Goal: Information Seeking & Learning: Learn about a topic

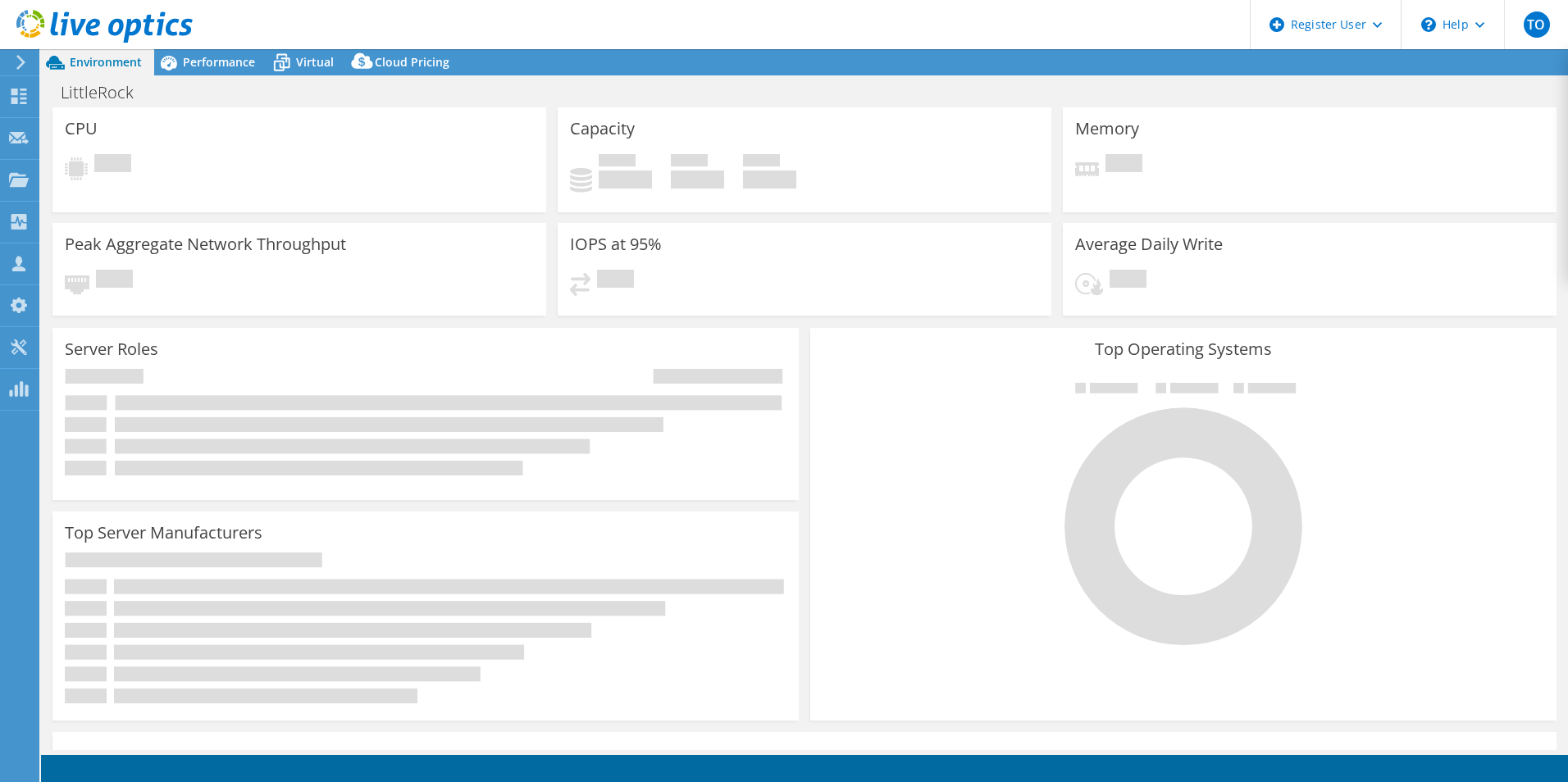
select select "USD"
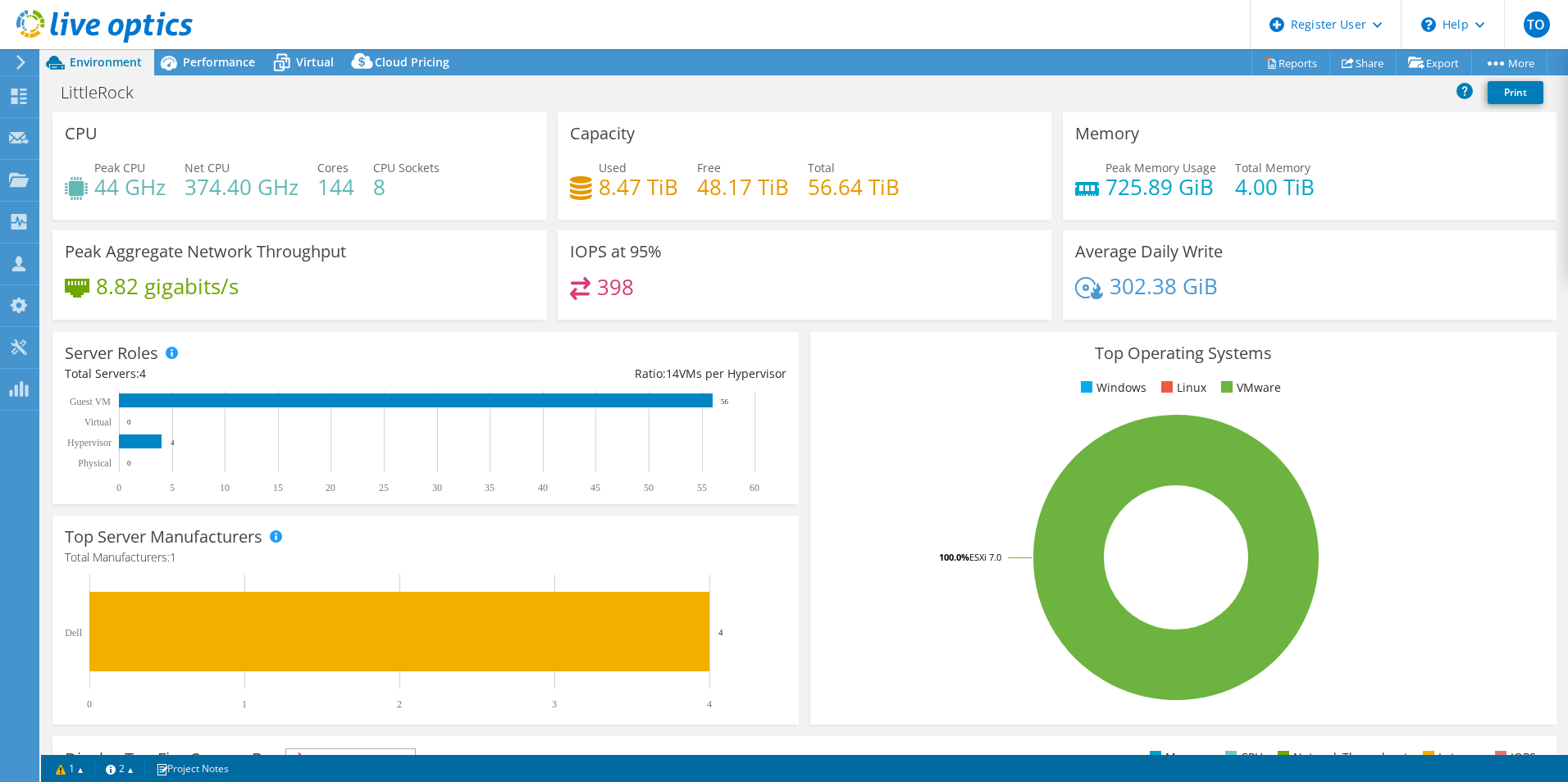
click at [805, 498] on div "Top Operating Systems Windows Linux VMware 100.0% ESXi 7.0" at bounding box center [1183, 529] width 758 height 404
drag, startPoint x: 196, startPoint y: 75, endPoint x: 244, endPoint y: 108, distance: 58.2
click at [244, 108] on div "Project Actions Project Actions Reports Share Export vSAN ReadyNode Sizer" at bounding box center [804, 415] width 1527 height 733
click at [180, 77] on div "Andover Print" at bounding box center [804, 92] width 1527 height 31
click at [180, 73] on icon at bounding box center [168, 62] width 29 height 29
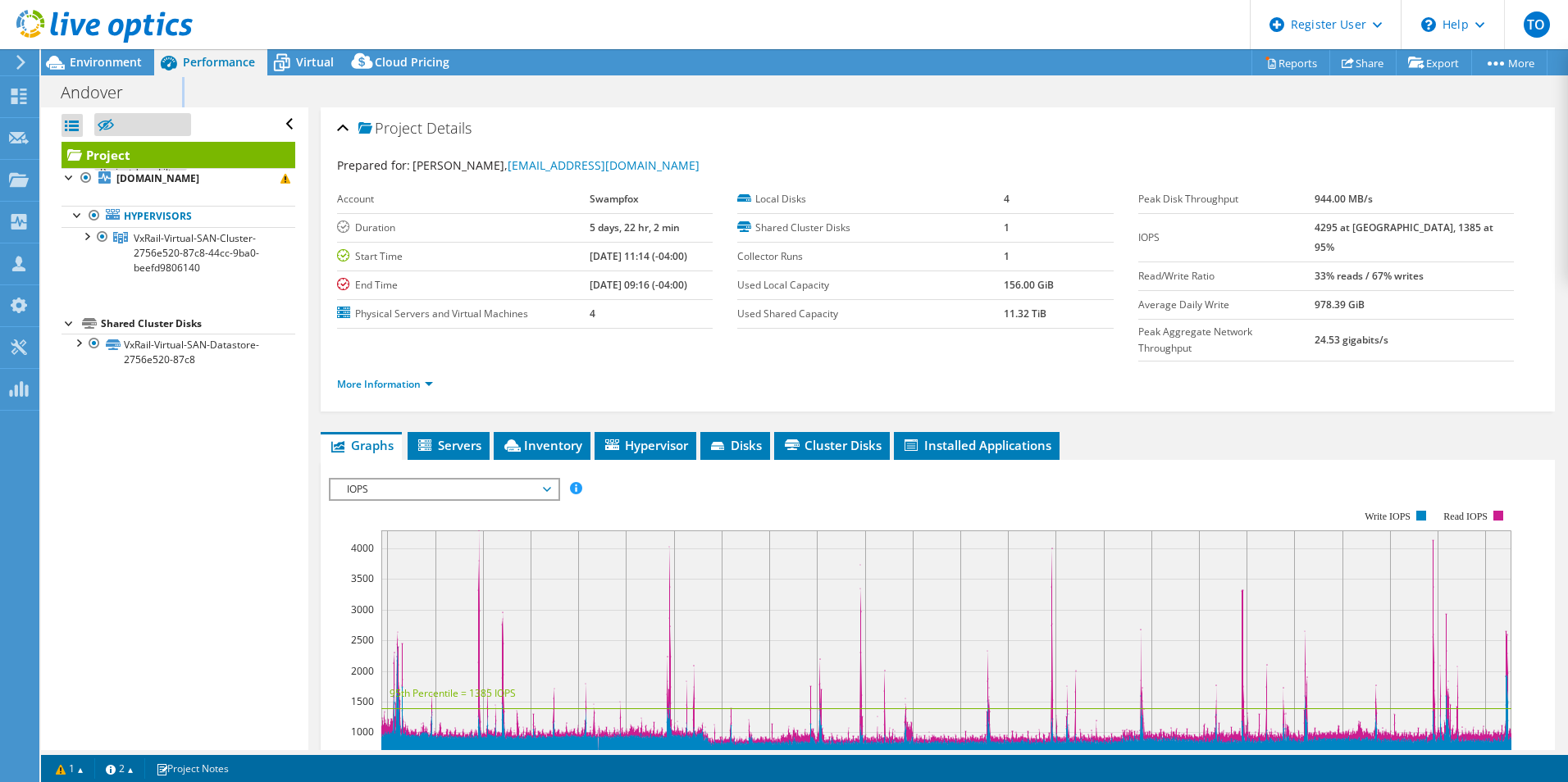
click at [181, 70] on icon at bounding box center [168, 62] width 29 height 29
select select "USD"
click at [575, 437] on span "Inventory" at bounding box center [542, 446] width 80 height 17
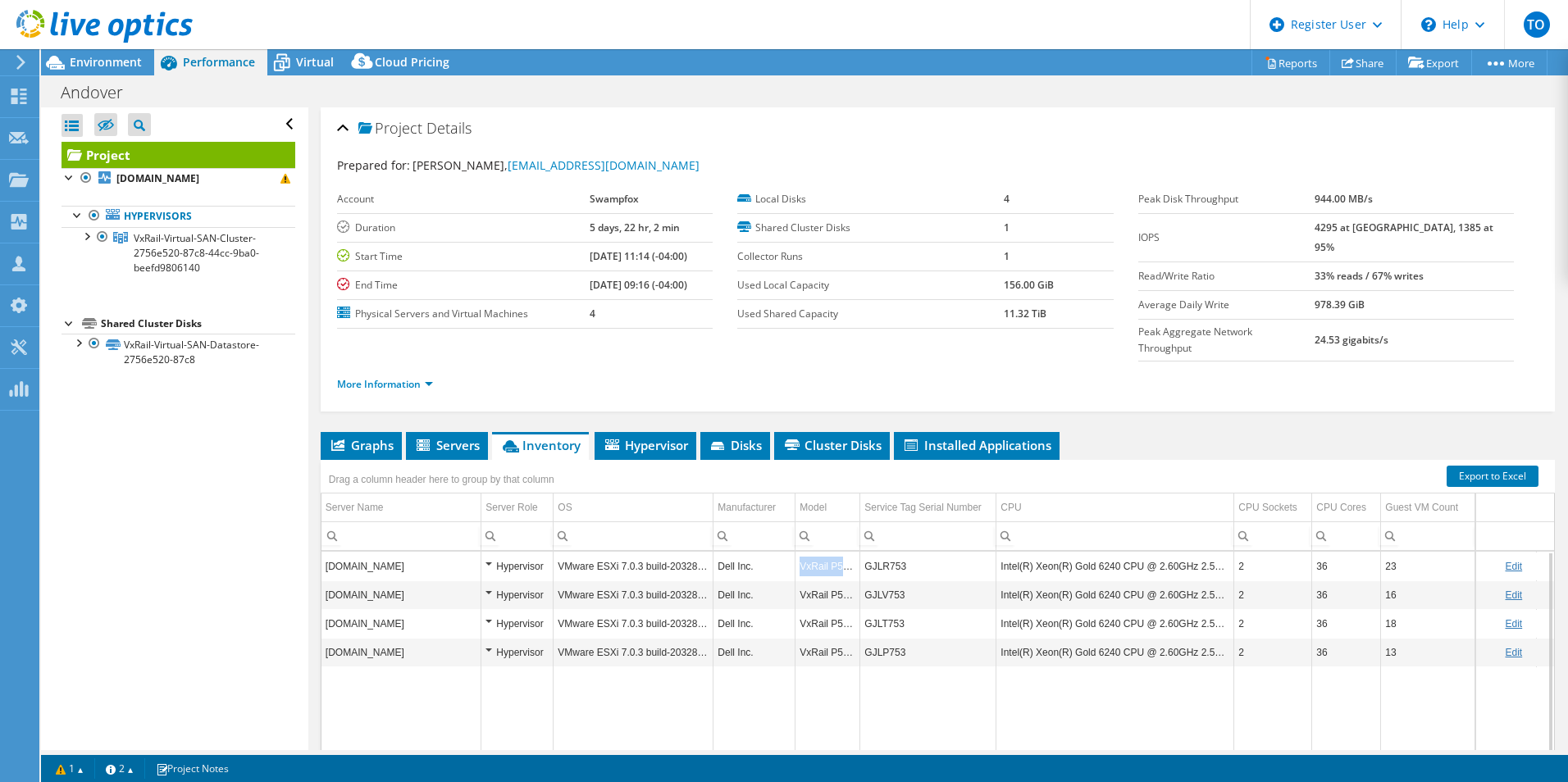
copy td "VxRail P570F"
drag, startPoint x: 799, startPoint y: 532, endPoint x: 858, endPoint y: 536, distance: 59.1
click at [858, 552] on td "VxRail P570F" at bounding box center [828, 566] width 65 height 29
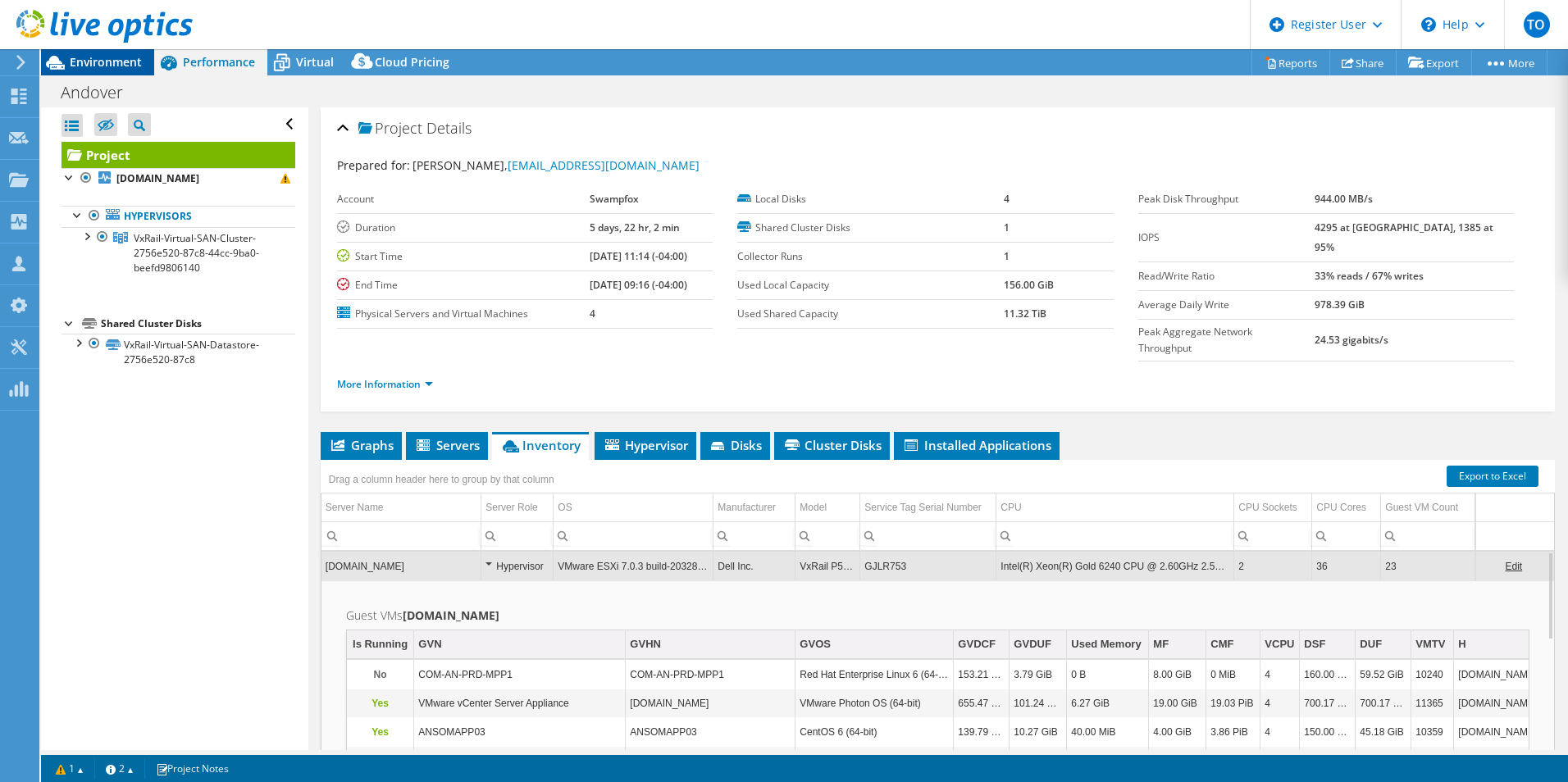
click at [84, 62] on span "Environment" at bounding box center [105, 61] width 72 height 16
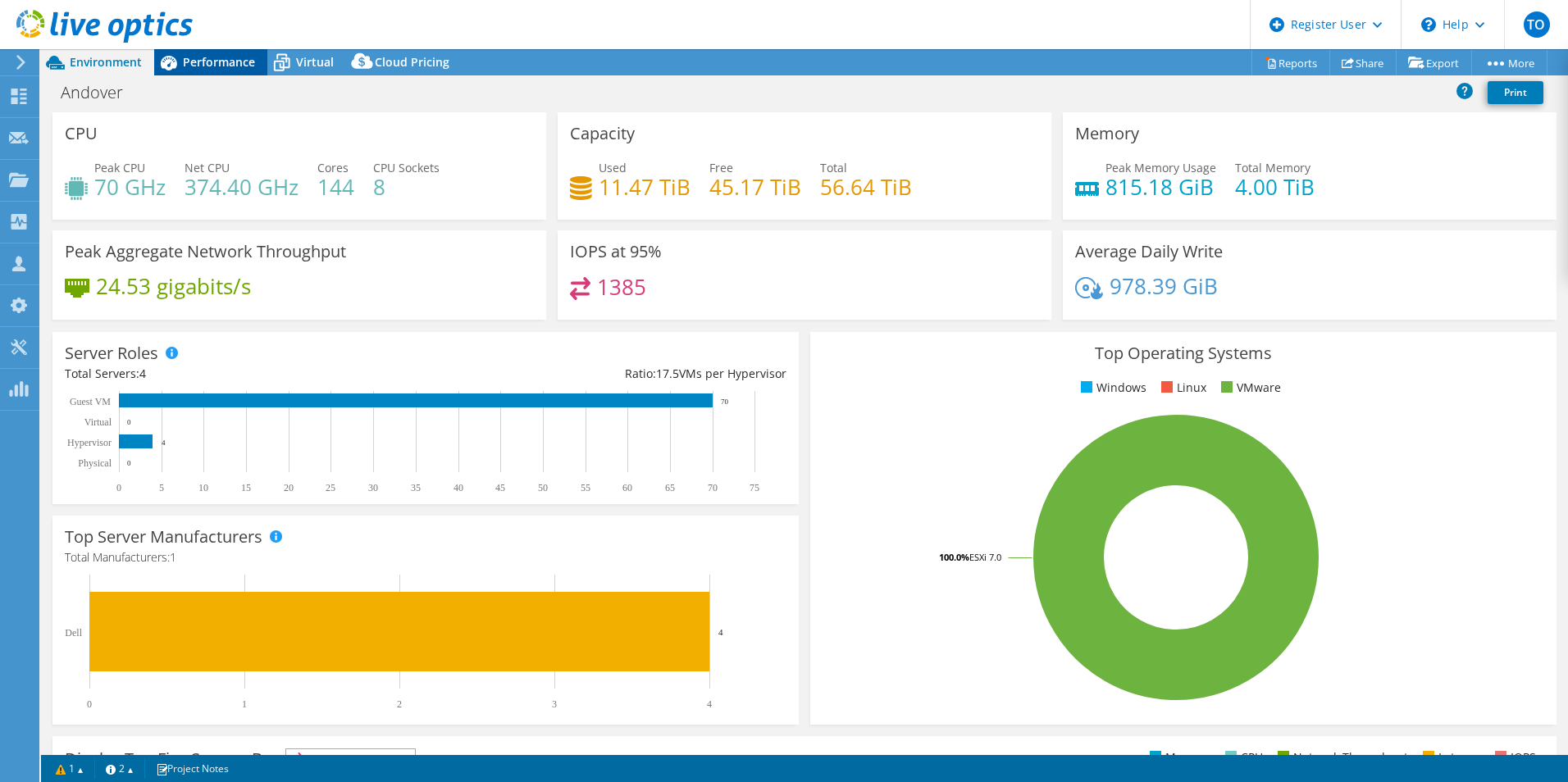
click at [249, 53] on div "Performance" at bounding box center [211, 62] width 114 height 27
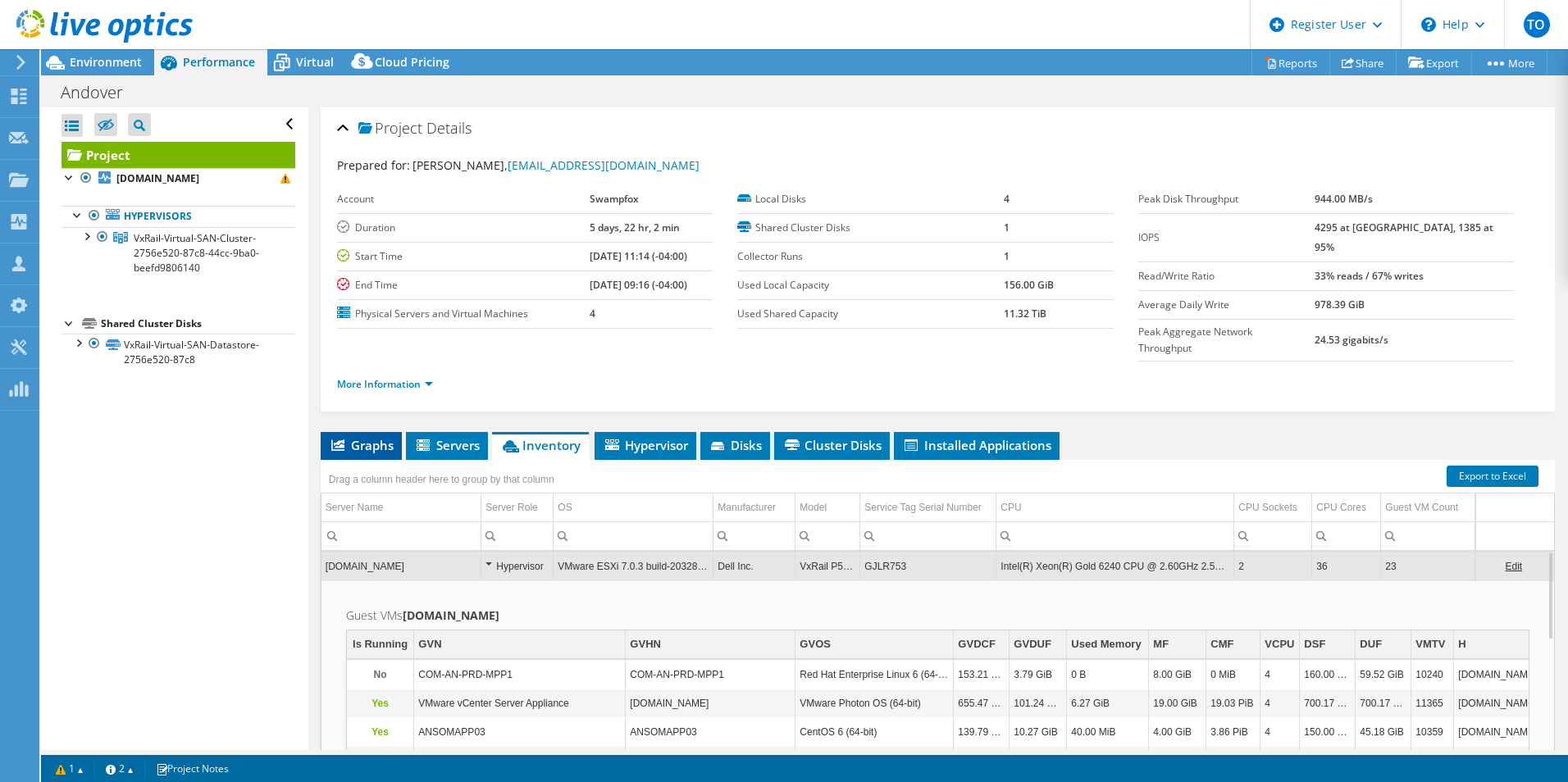
click at [373, 437] on span "Graphs" at bounding box center [361, 446] width 65 height 17
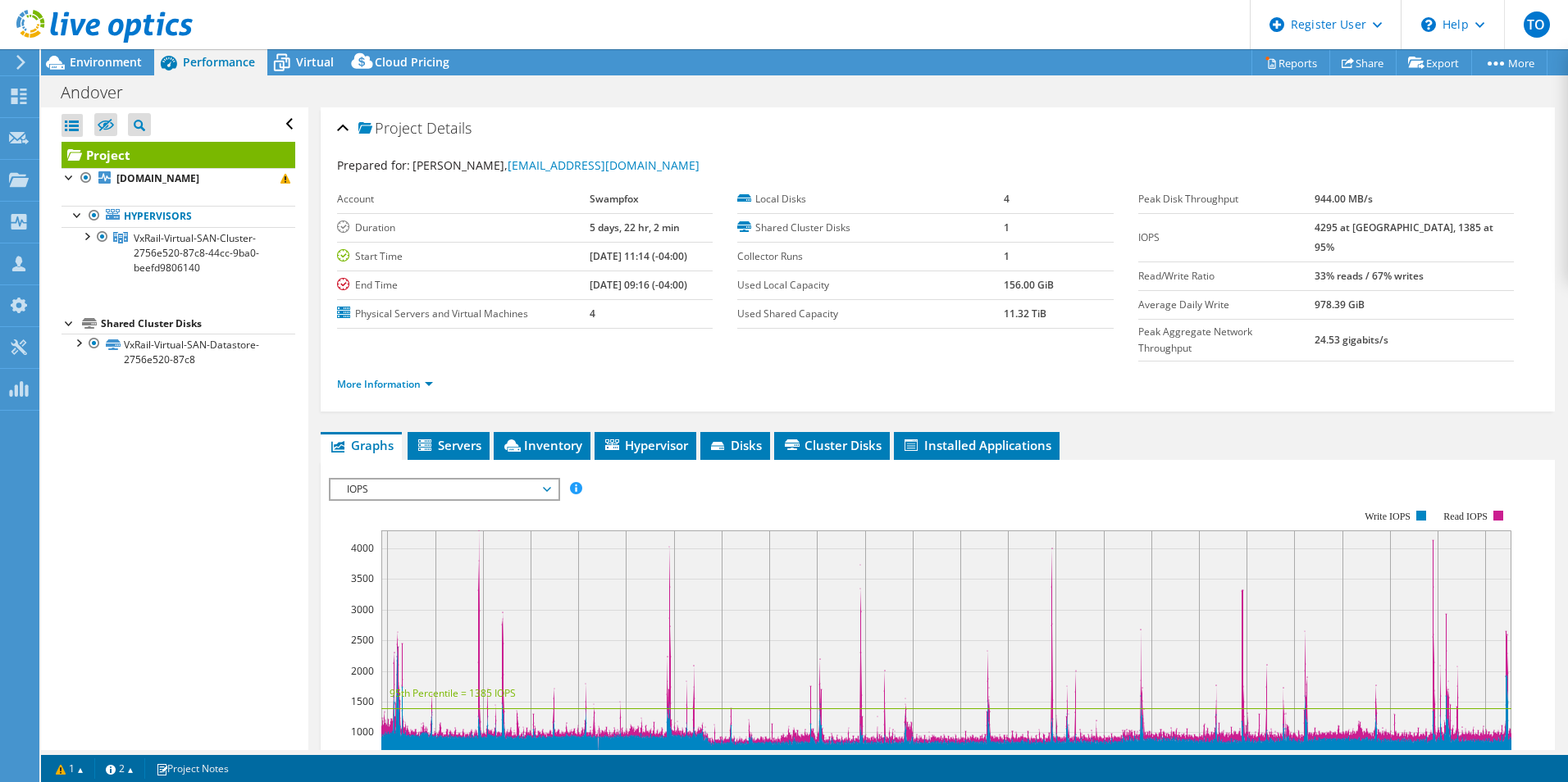
click at [399, 480] on span "IOPS" at bounding box center [444, 490] width 211 height 20
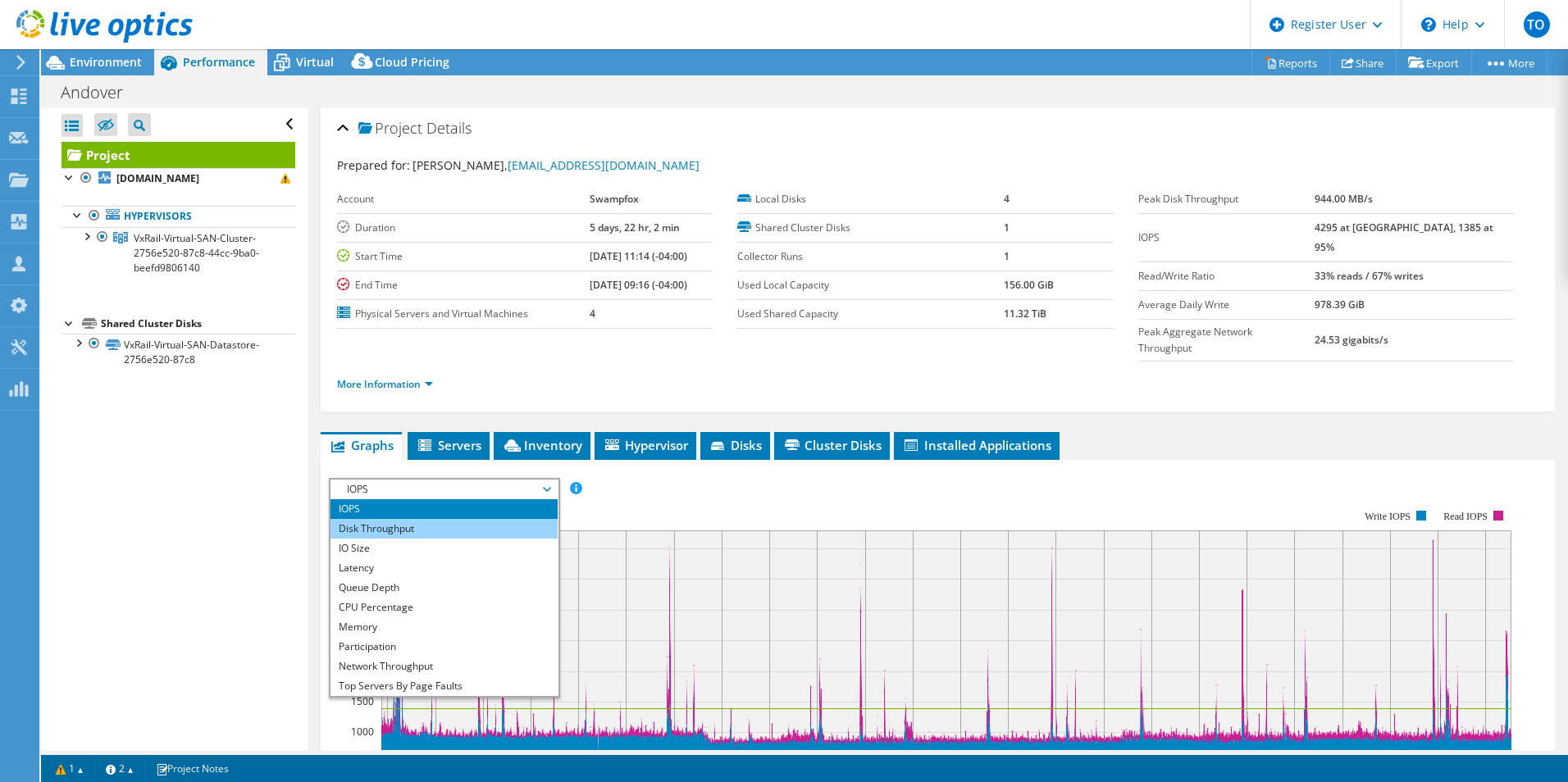
scroll to position [164, 0]
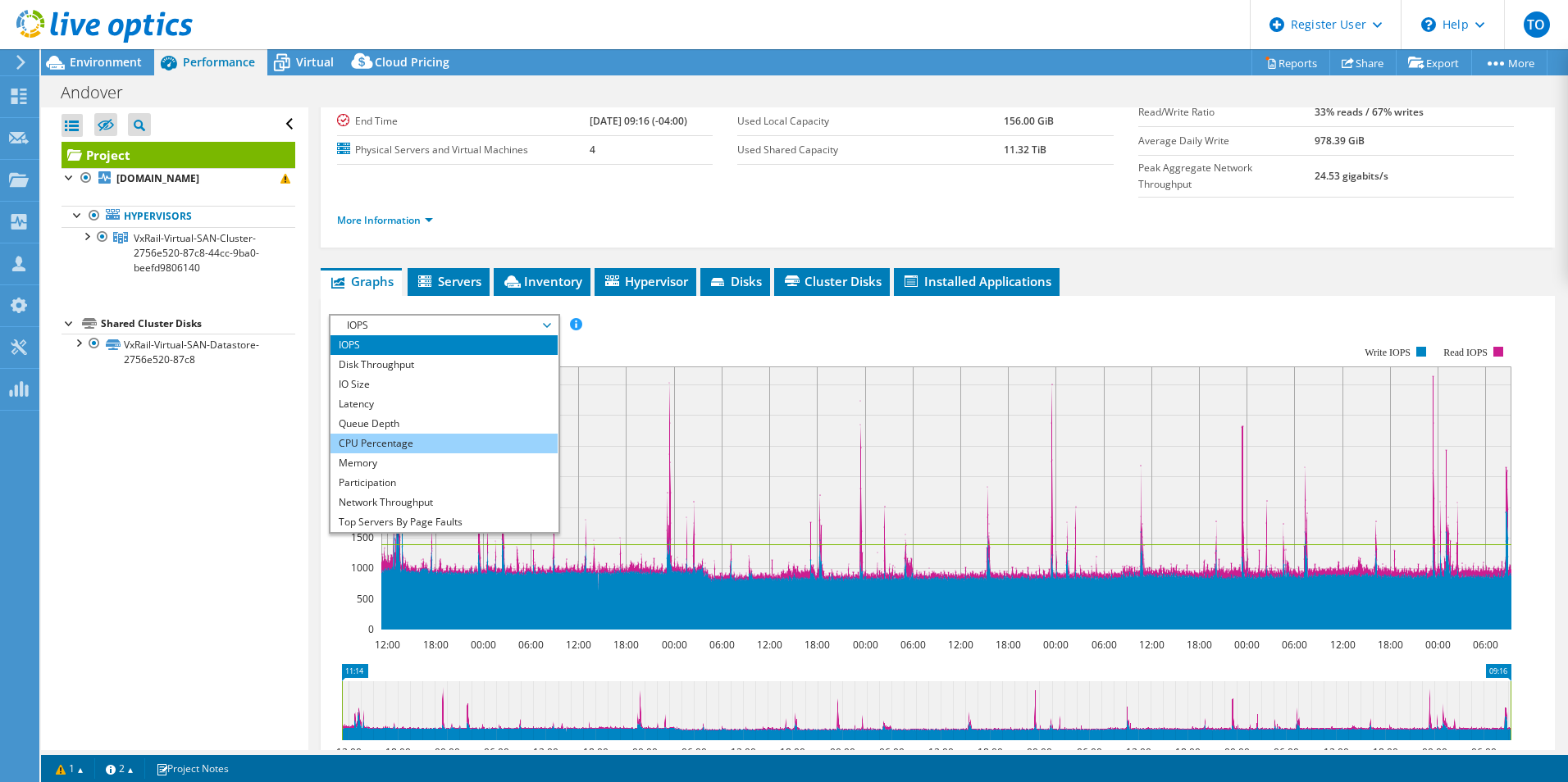
click at [413, 434] on li "CPU Percentage" at bounding box center [444, 444] width 227 height 20
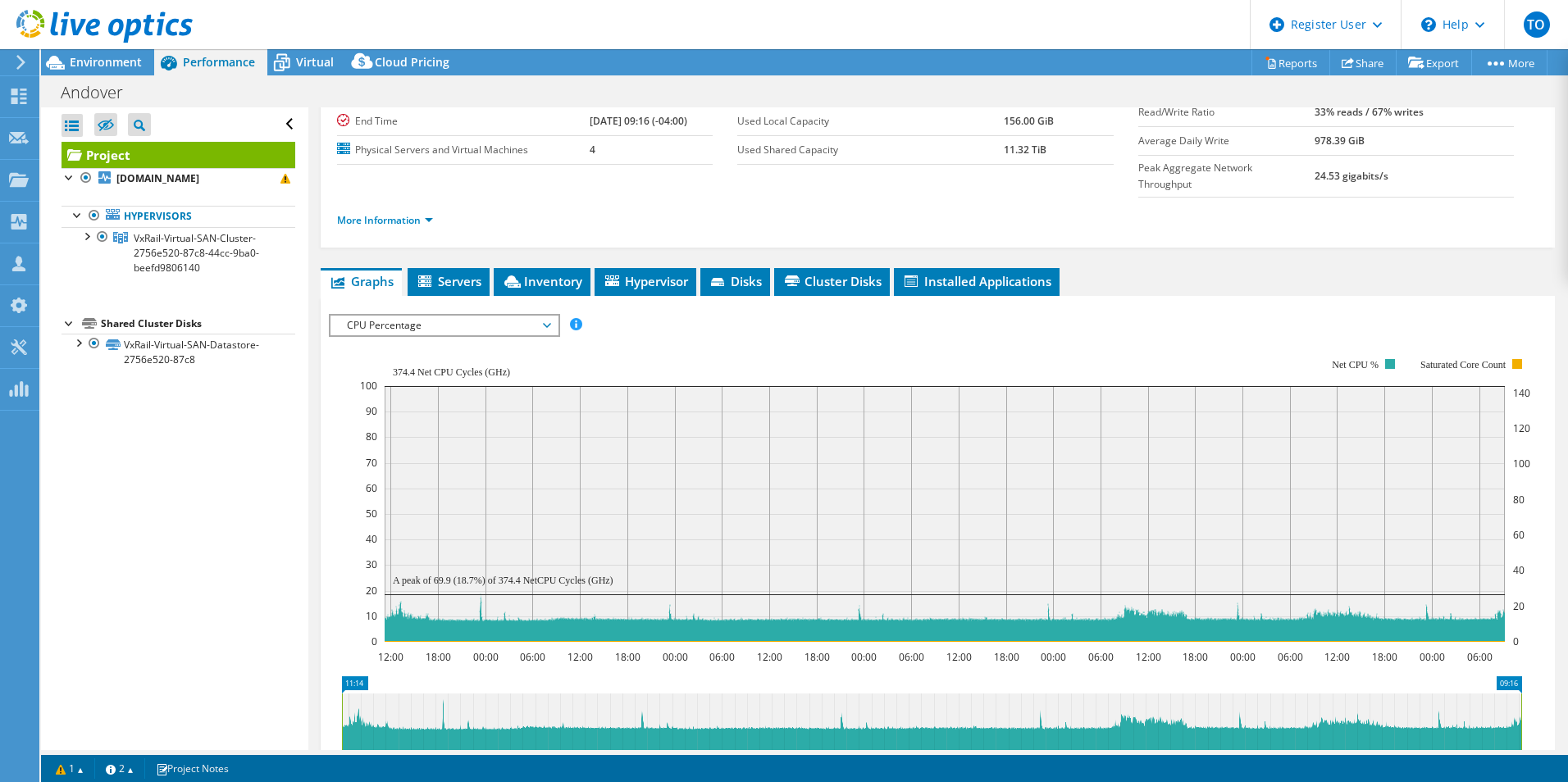
click at [436, 316] on span "CPU Percentage" at bounding box center [444, 326] width 211 height 20
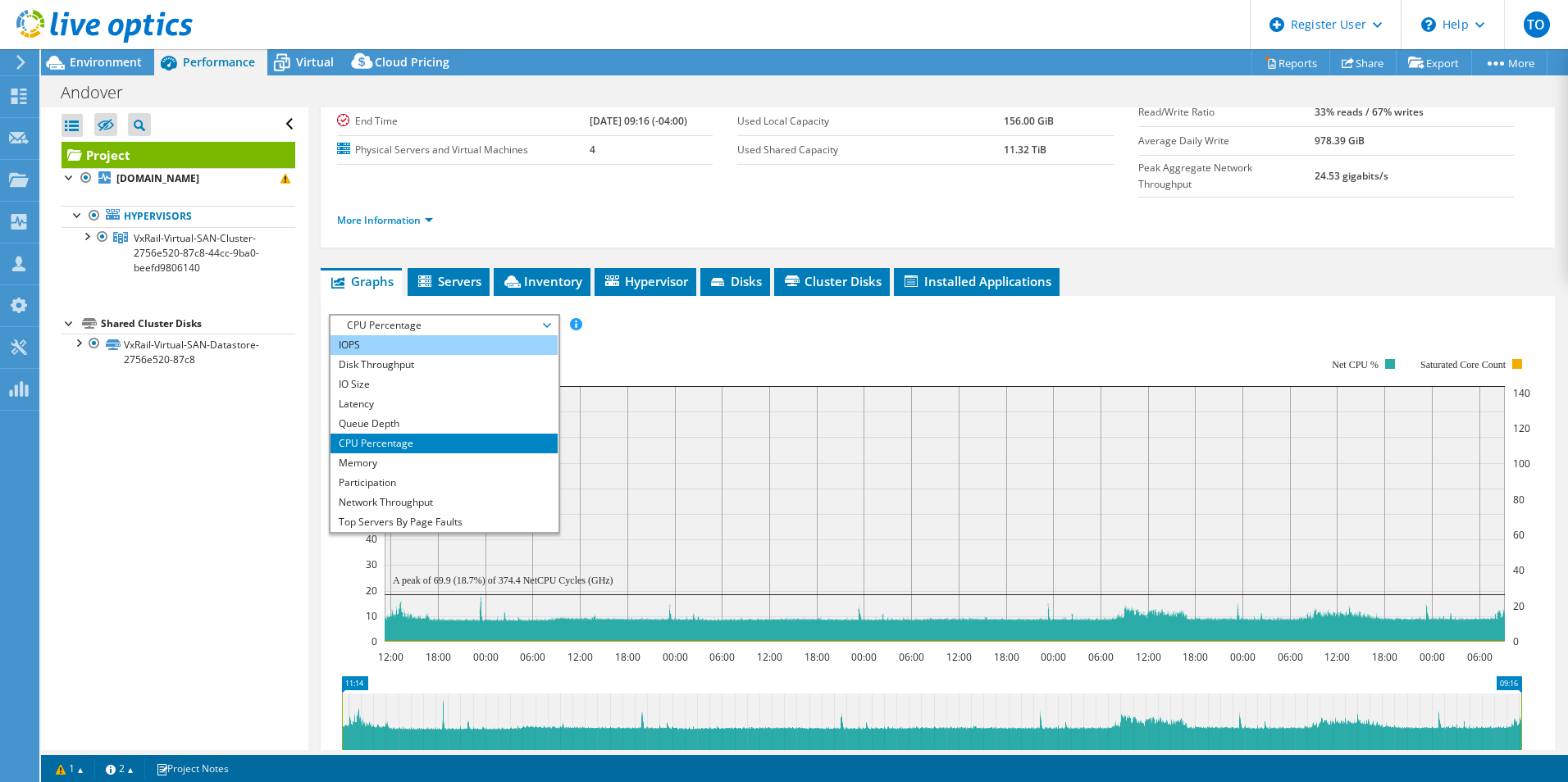
click at [395, 335] on li "IOPS" at bounding box center [444, 345] width 227 height 20
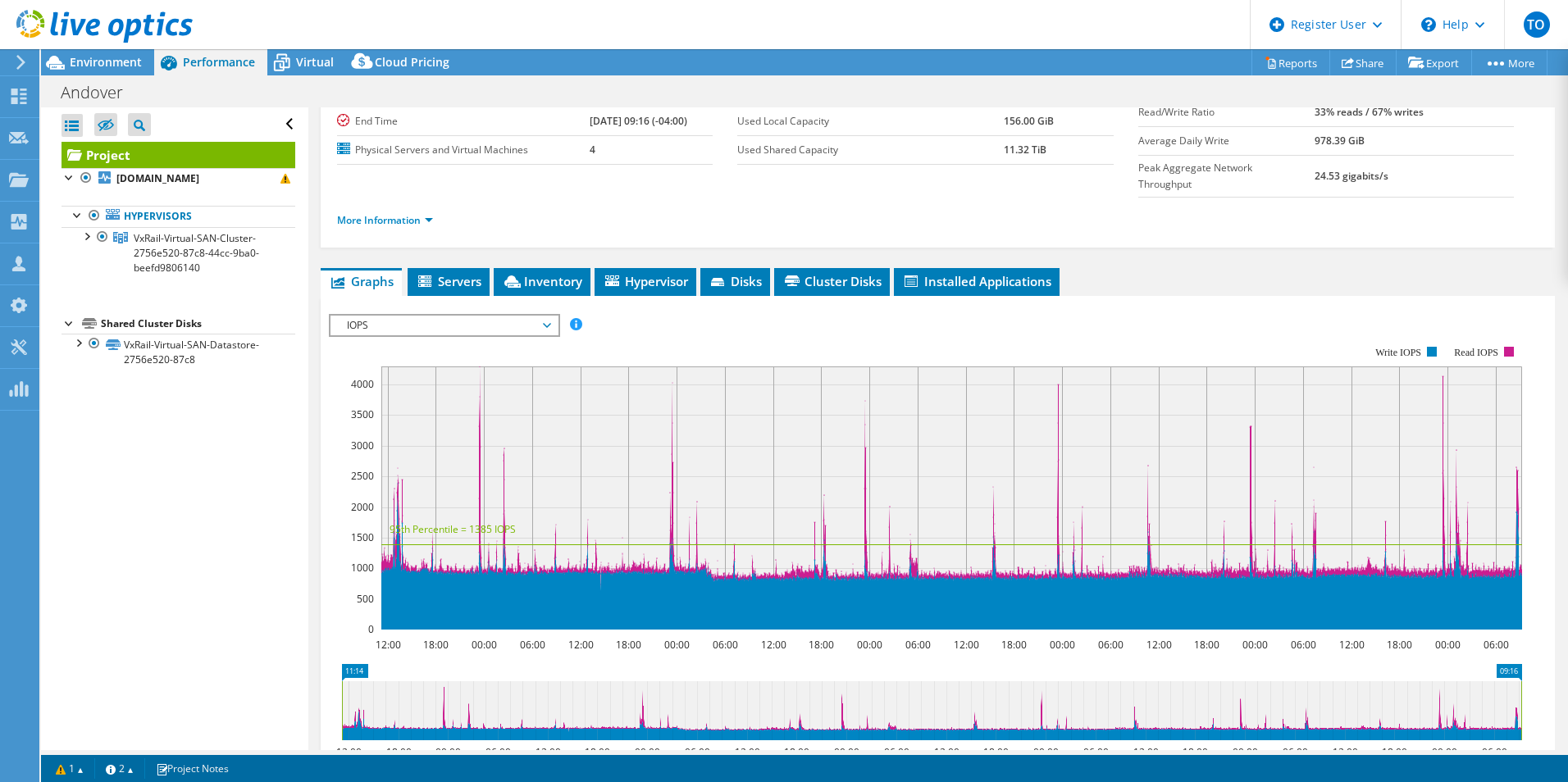
click at [398, 316] on span "IOPS" at bounding box center [444, 326] width 211 height 20
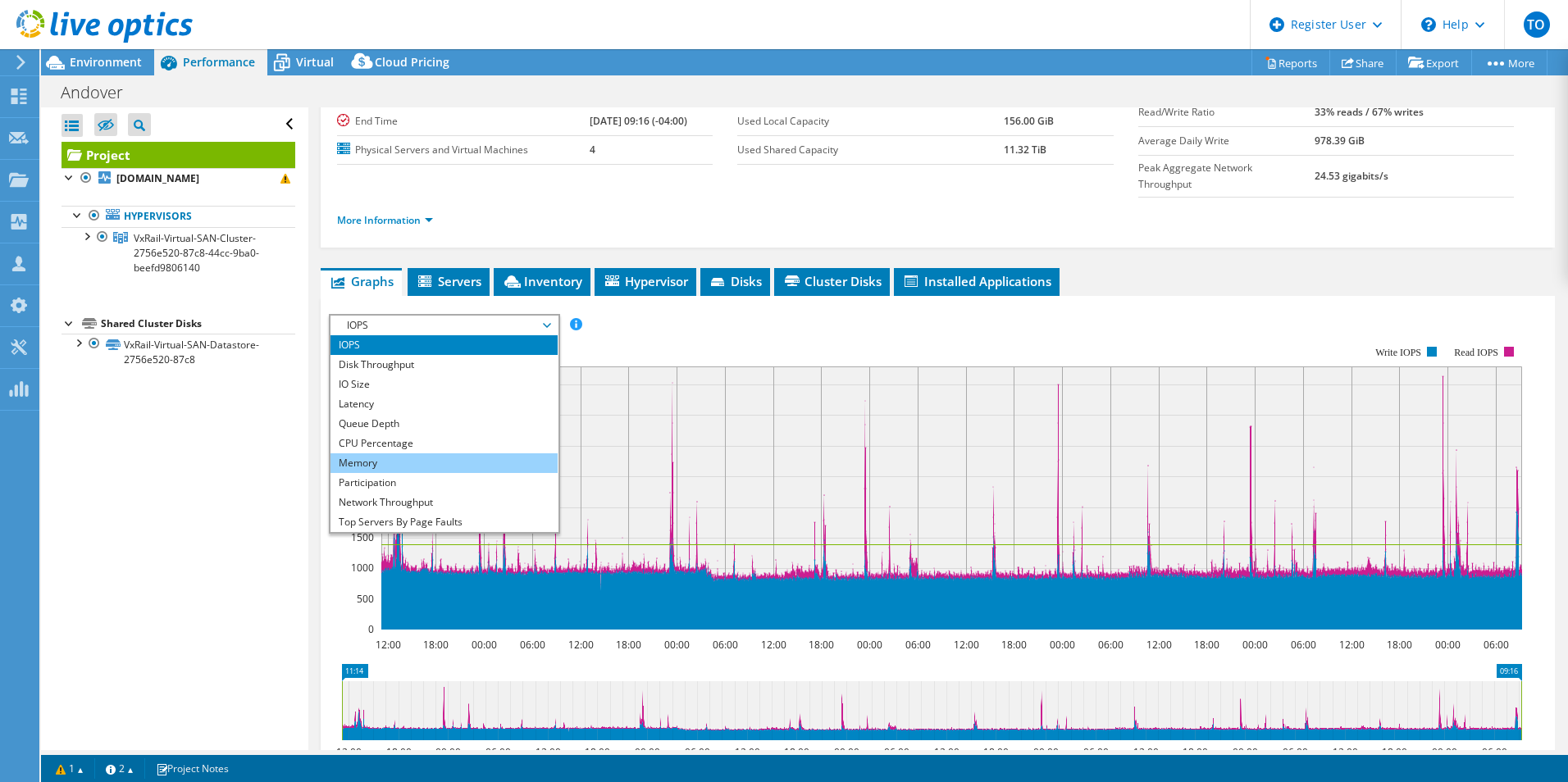
click at [437, 453] on li "Memory" at bounding box center [444, 463] width 227 height 20
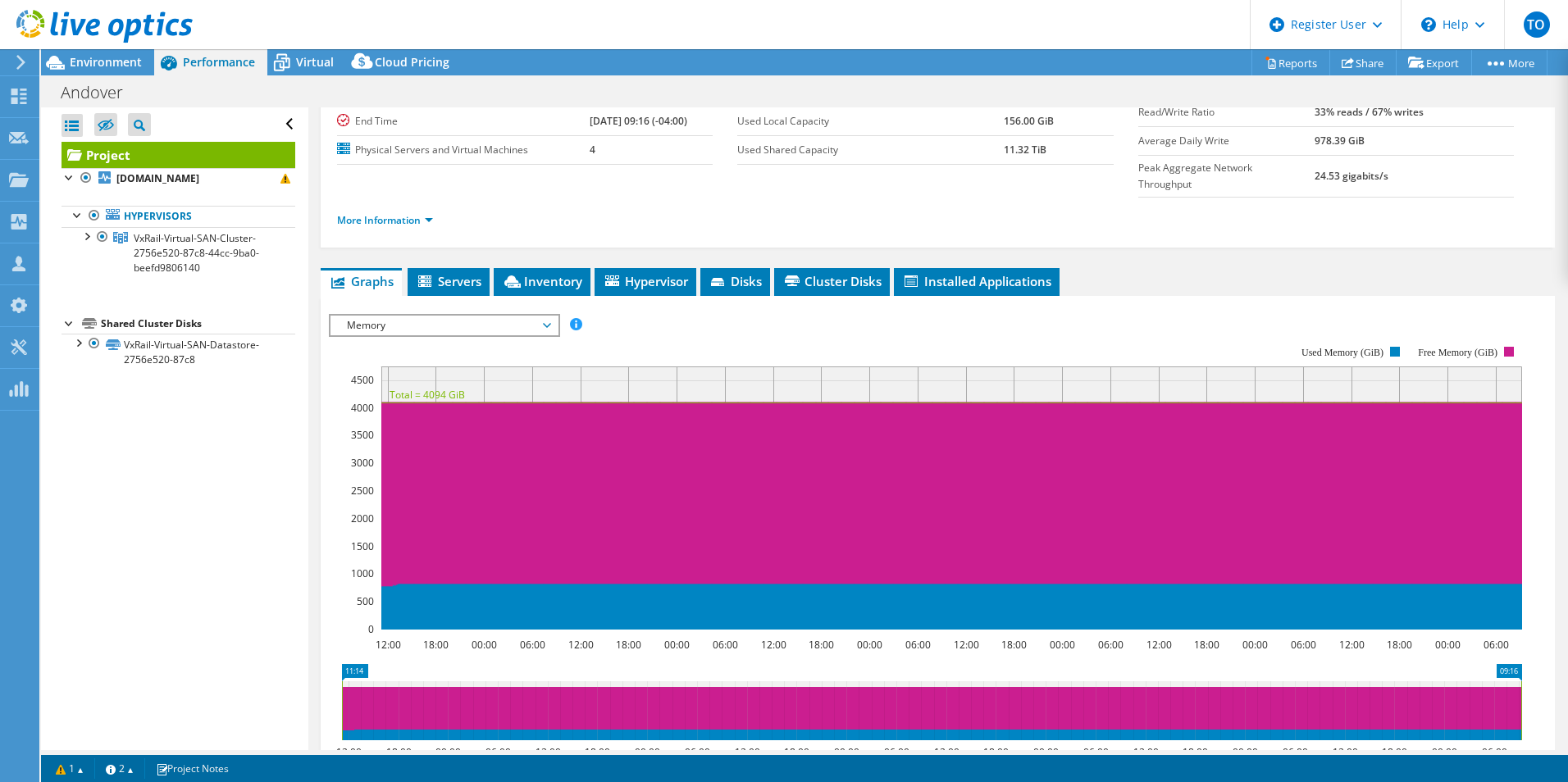
click at [430, 316] on span "Memory" at bounding box center [444, 326] width 211 height 20
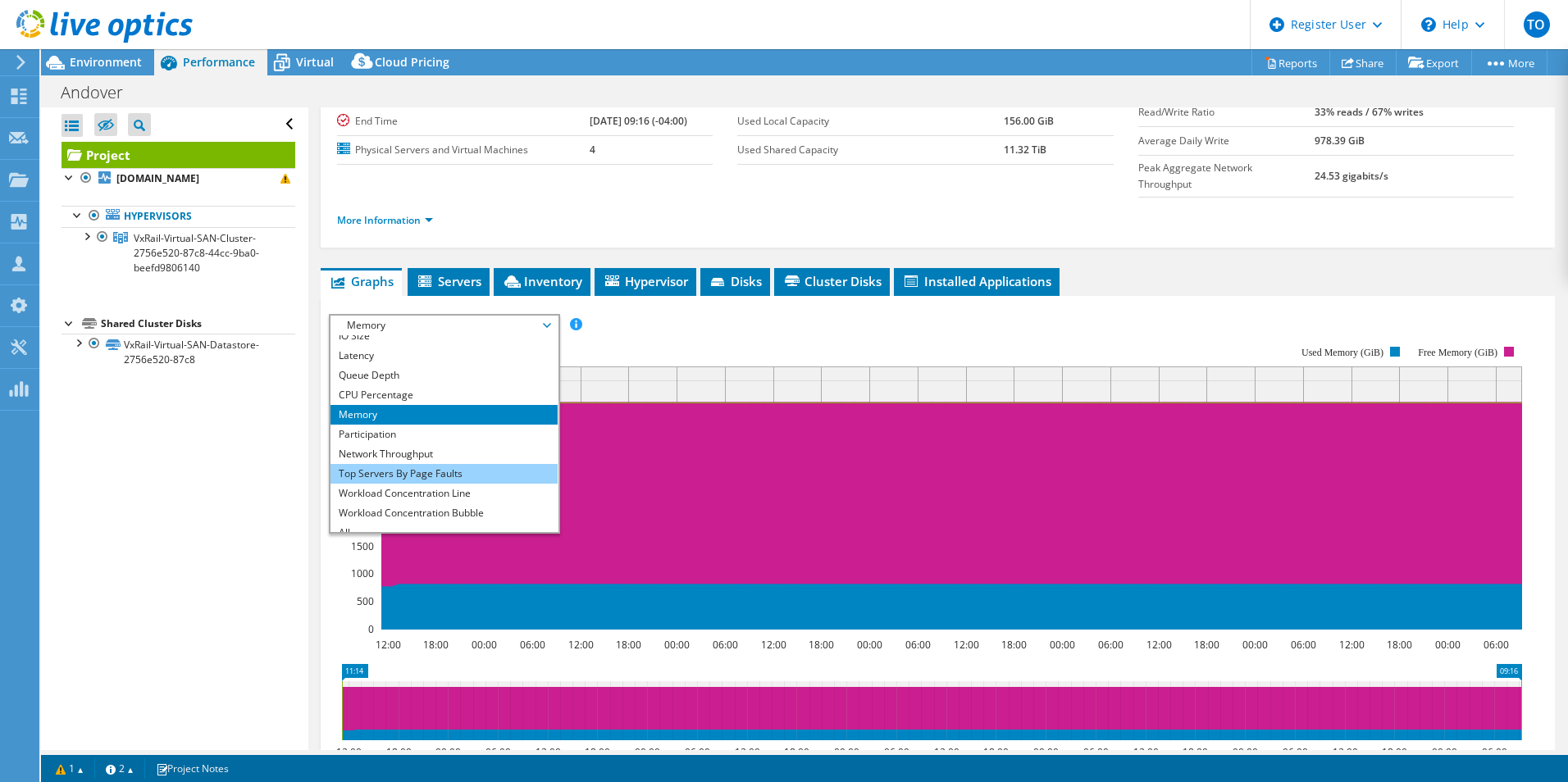
scroll to position [59, 0]
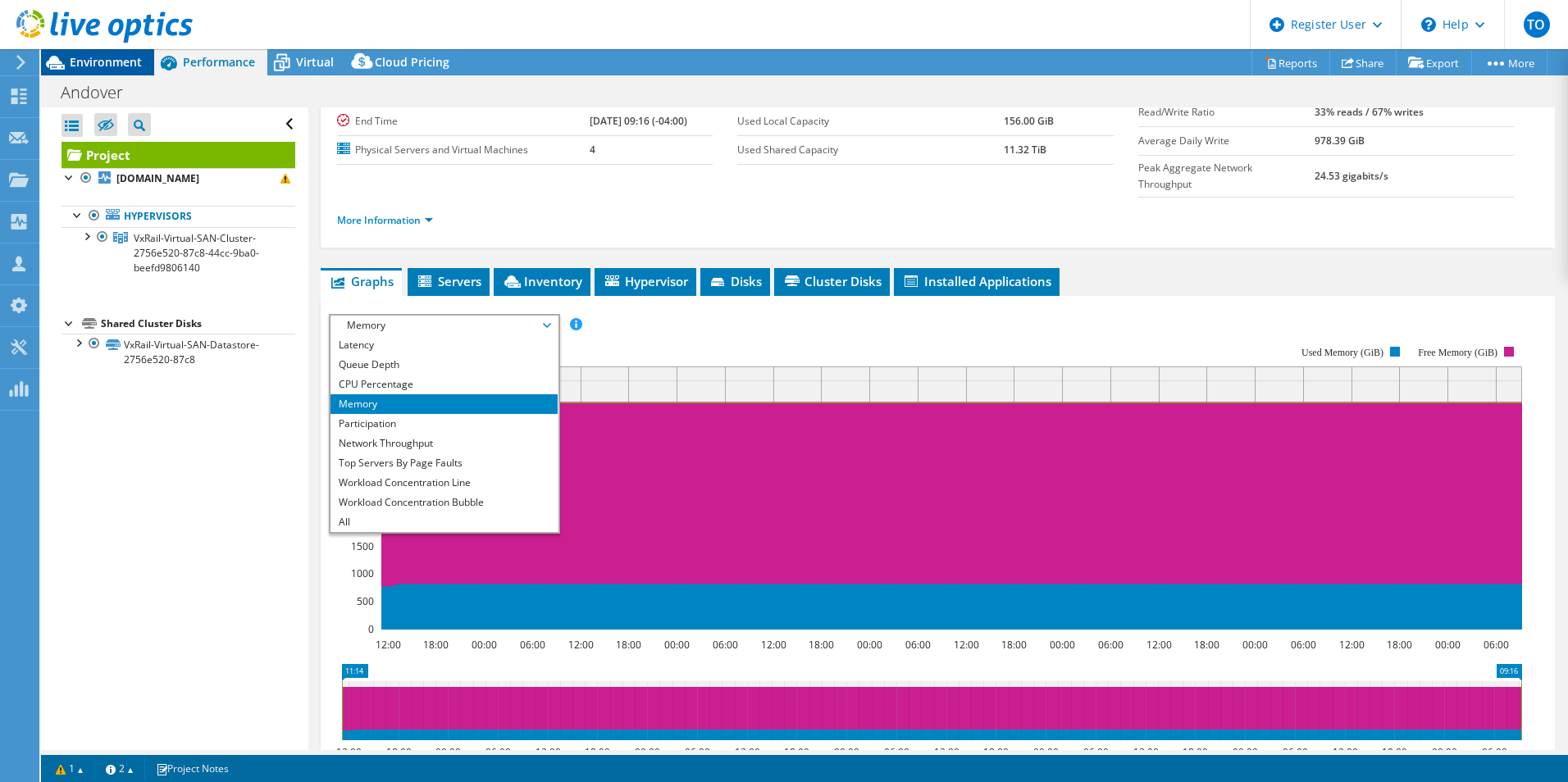
click at [77, 69] on span "Environment" at bounding box center [105, 61] width 72 height 16
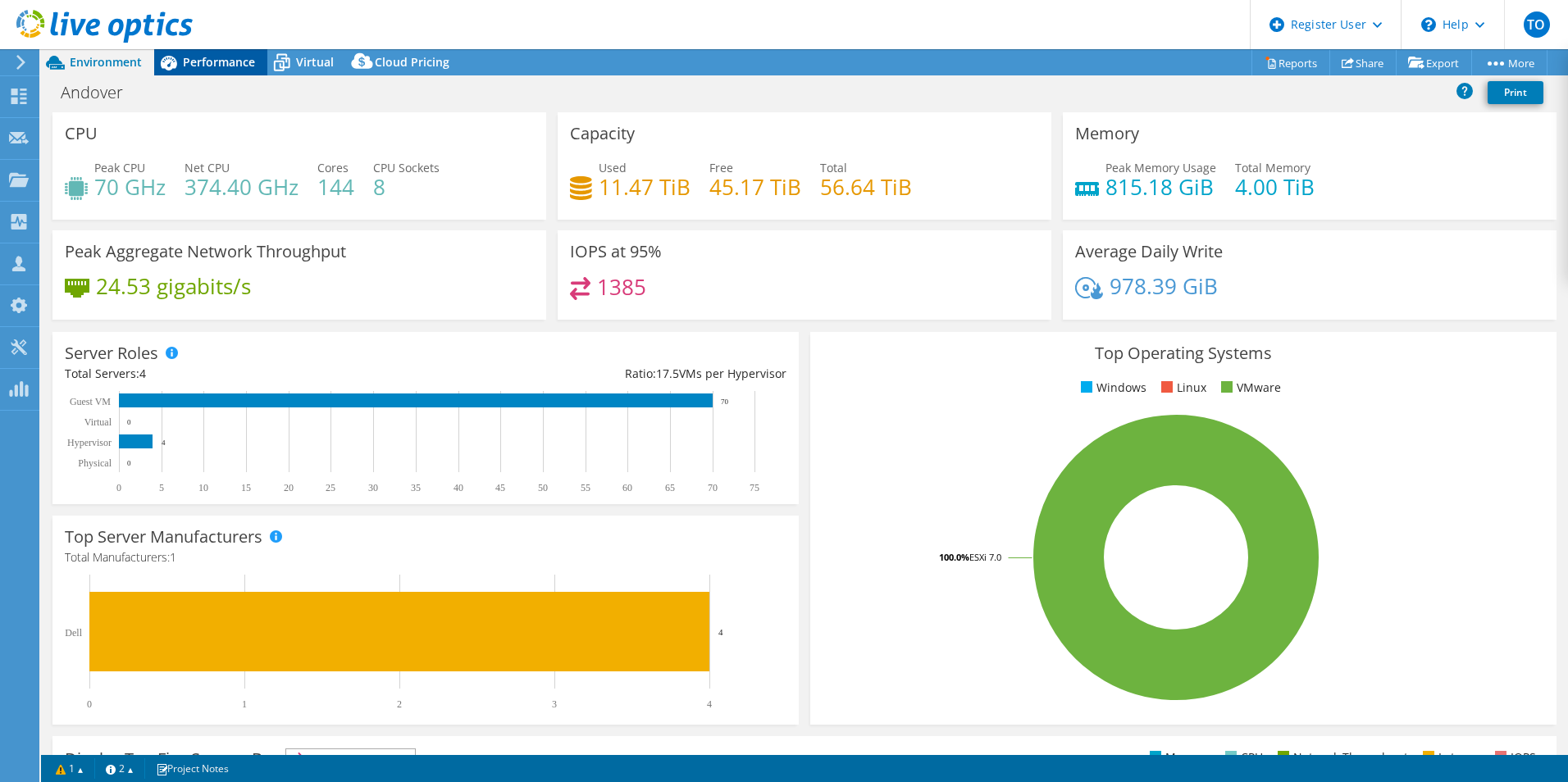
click at [247, 74] on div "Performance" at bounding box center [211, 62] width 114 height 27
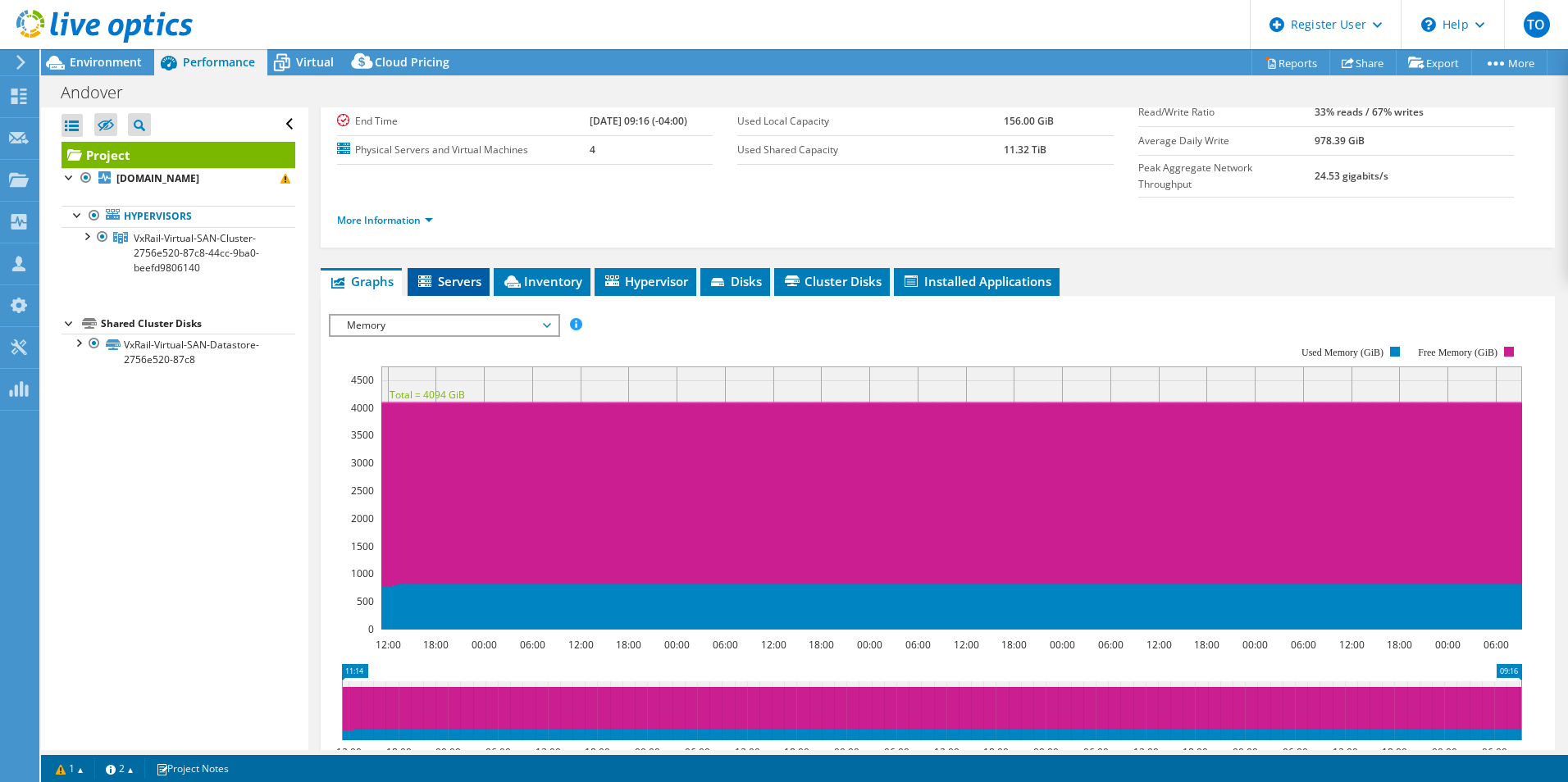
click at [477, 273] on span "Servers" at bounding box center [448, 282] width 65 height 17
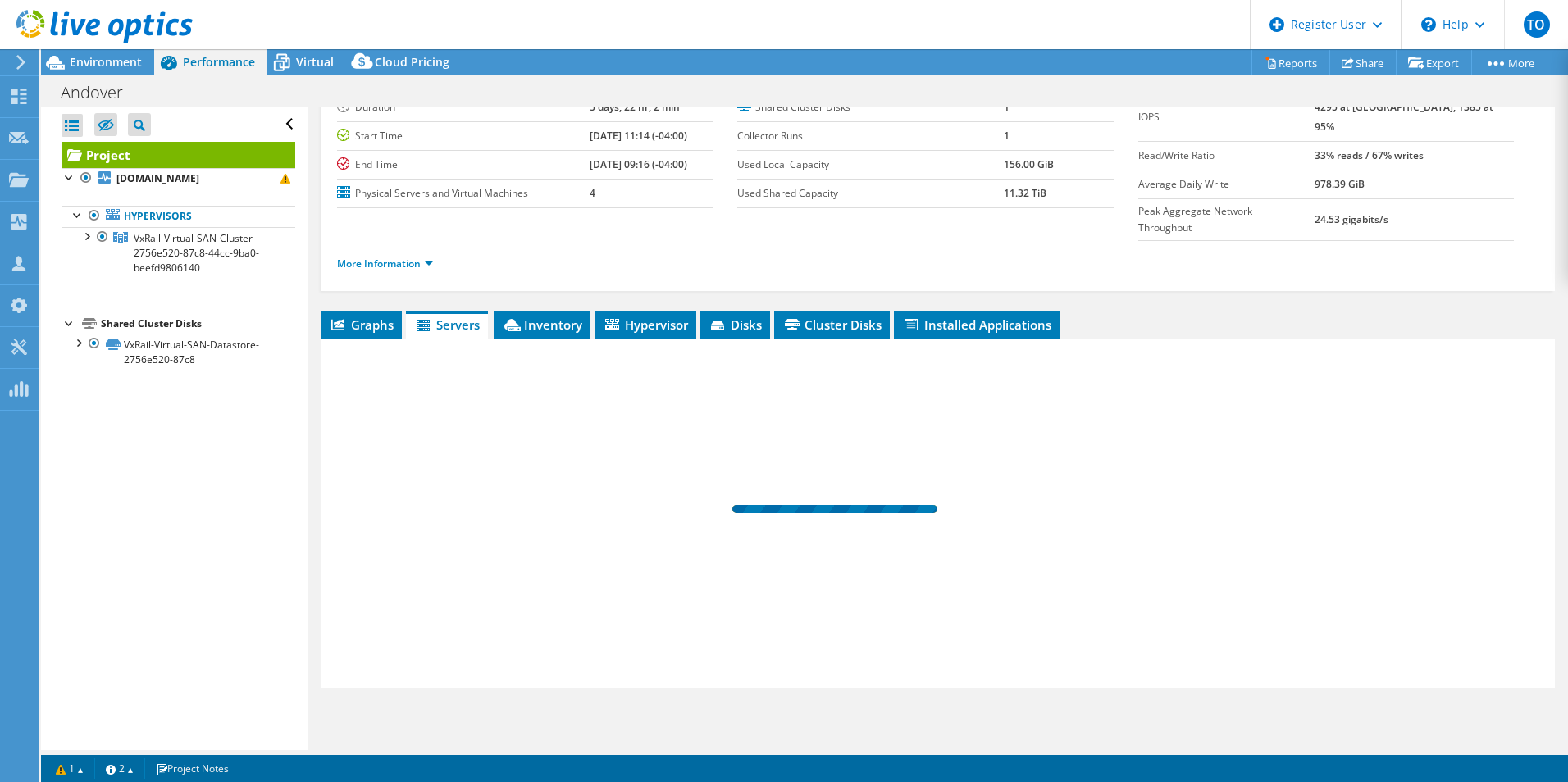
scroll to position [88, 0]
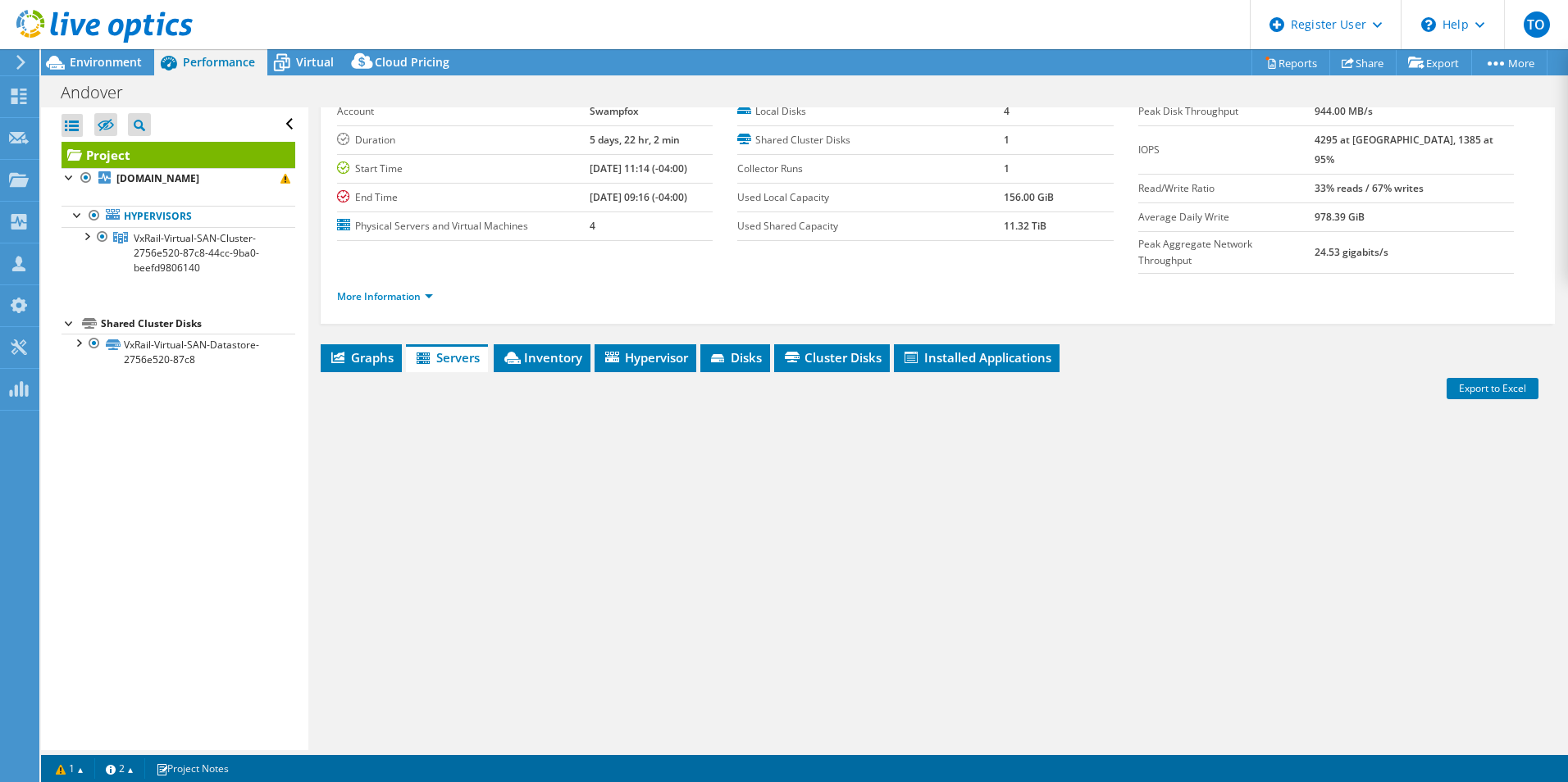
click at [553, 307] on div "Project Details Prepared for: [PERSON_NAME], [PERSON_NAME][EMAIL_ADDRESS][DOMAI…" at bounding box center [937, 401] width 1259 height 763
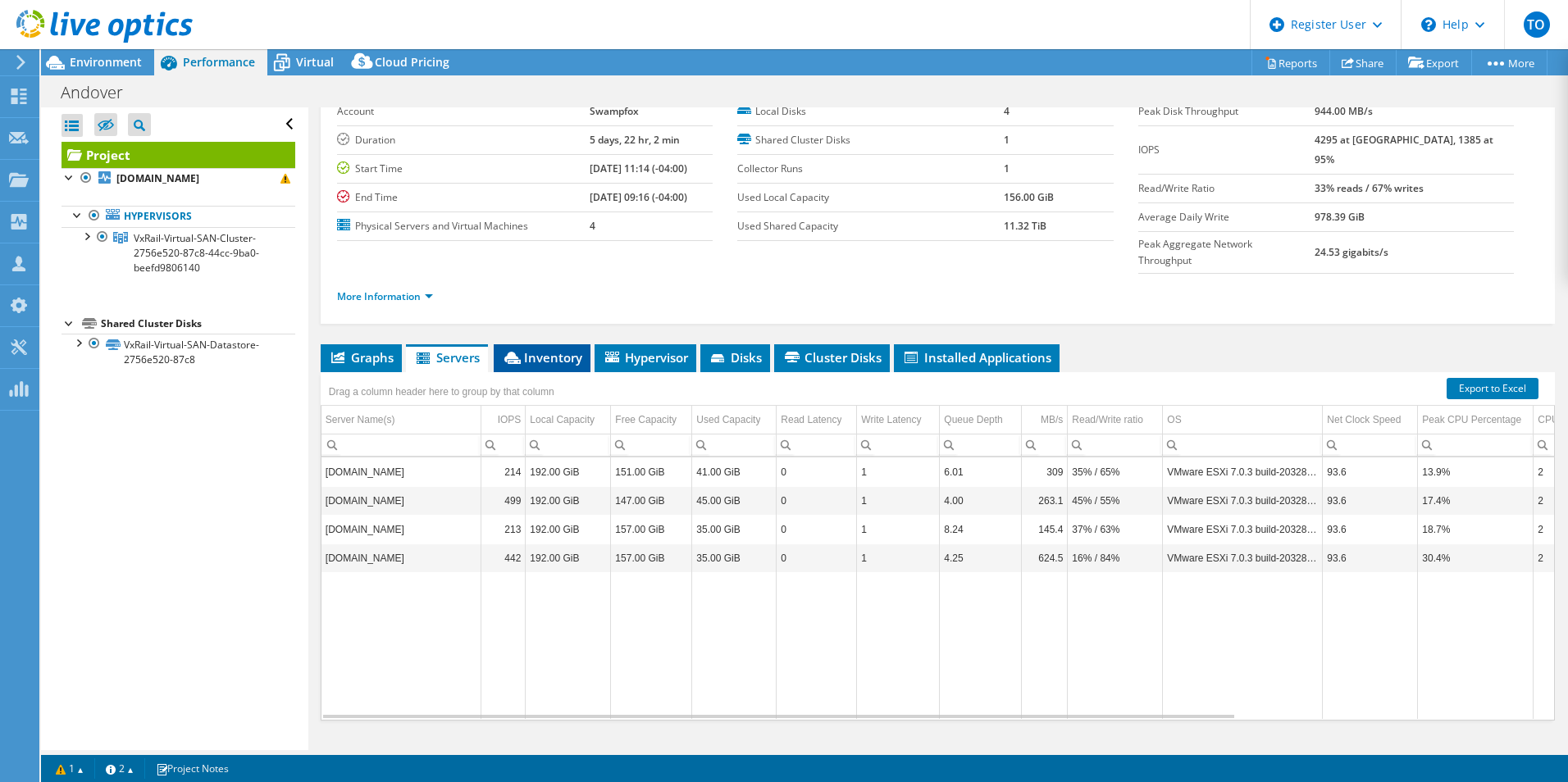
click at [550, 350] on span "Inventory" at bounding box center [542, 358] width 80 height 17
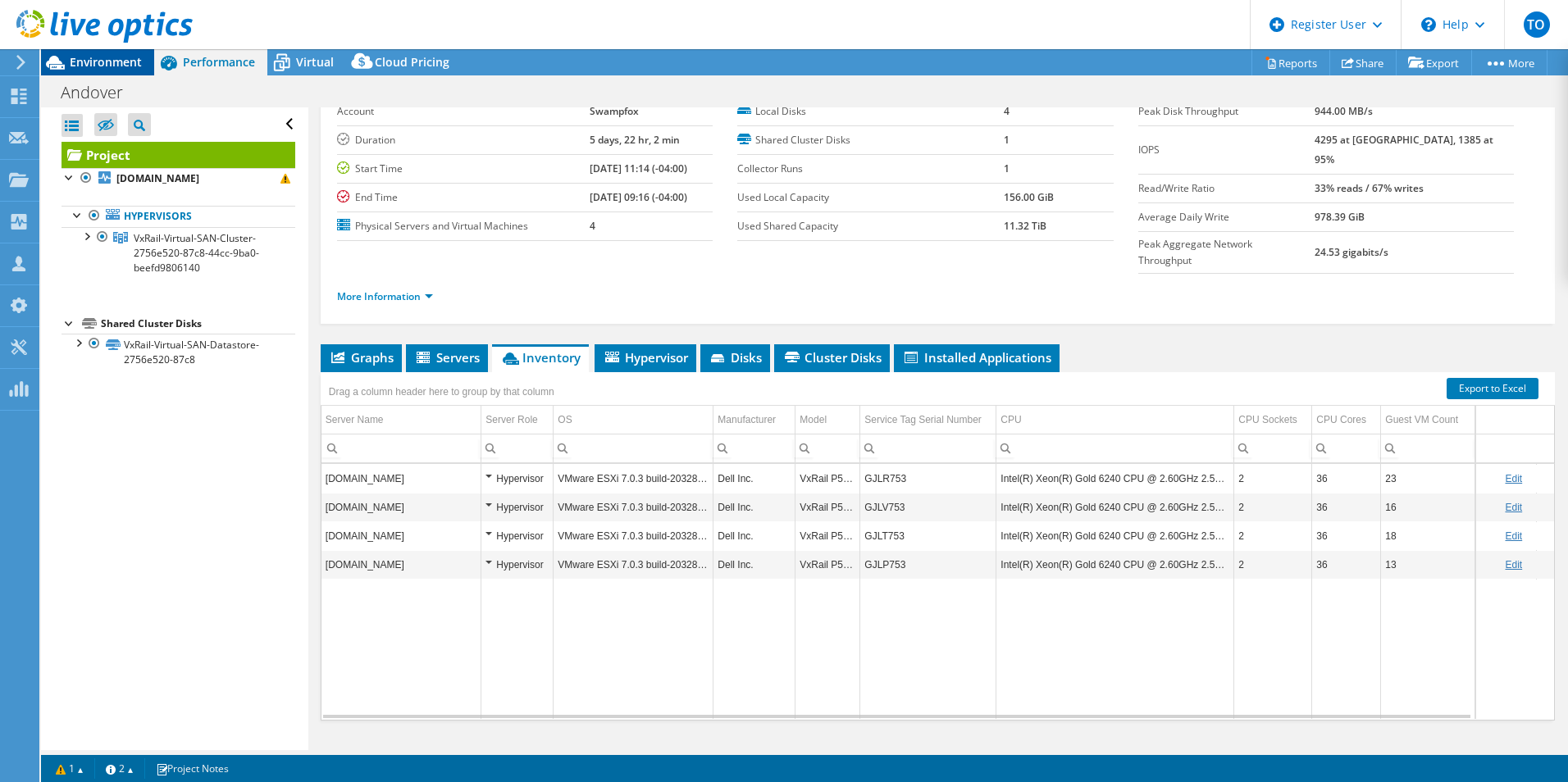
click at [86, 60] on span "Environment" at bounding box center [105, 61] width 72 height 16
